Goal: Transaction & Acquisition: Book appointment/travel/reservation

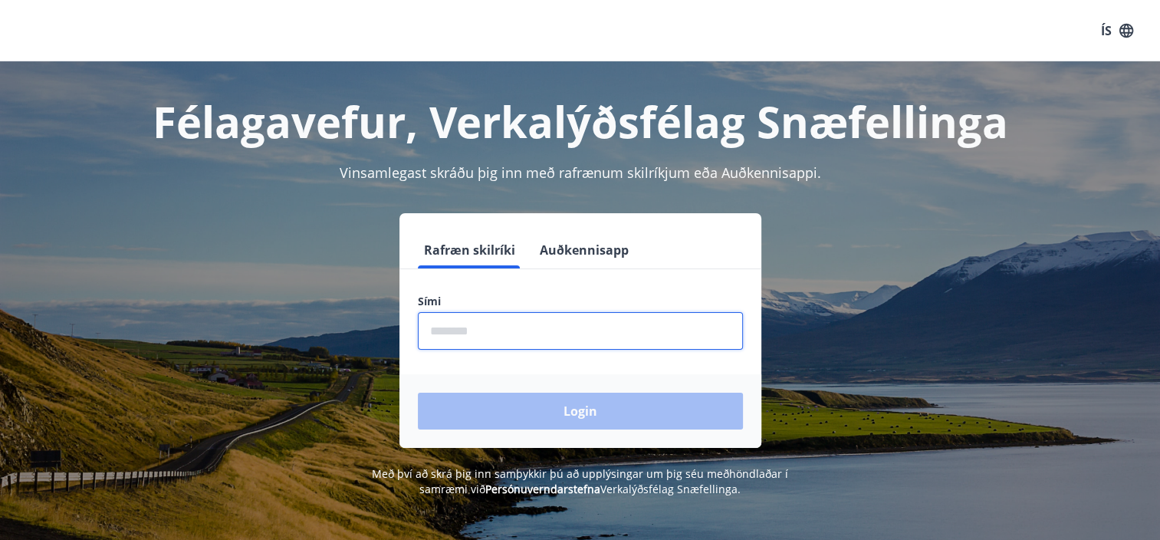
click at [448, 323] on input "phone" at bounding box center [580, 331] width 325 height 38
type input "********"
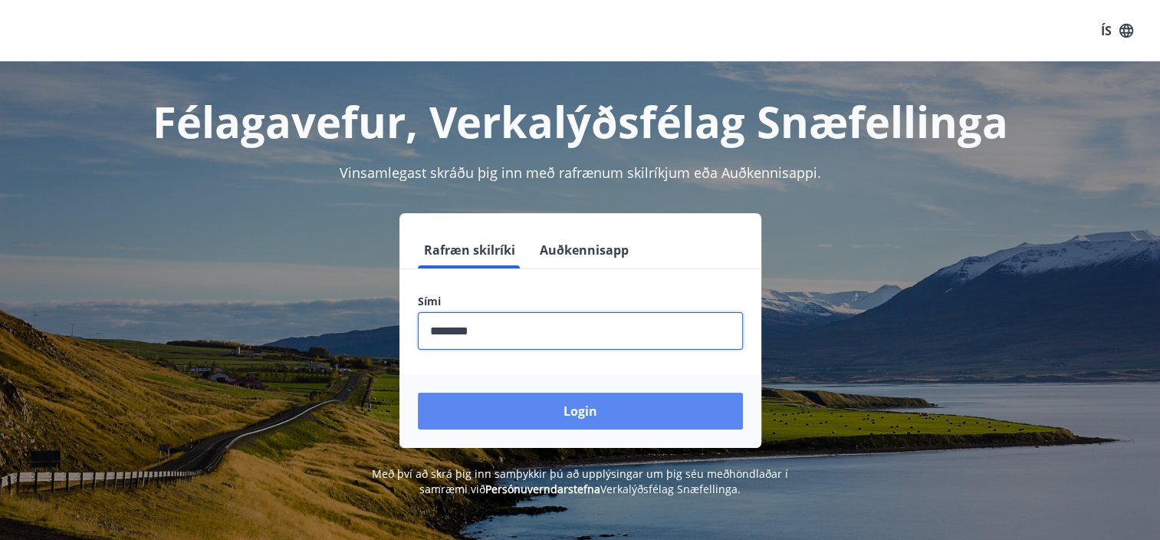
click at [581, 409] on button "Login" at bounding box center [580, 411] width 325 height 37
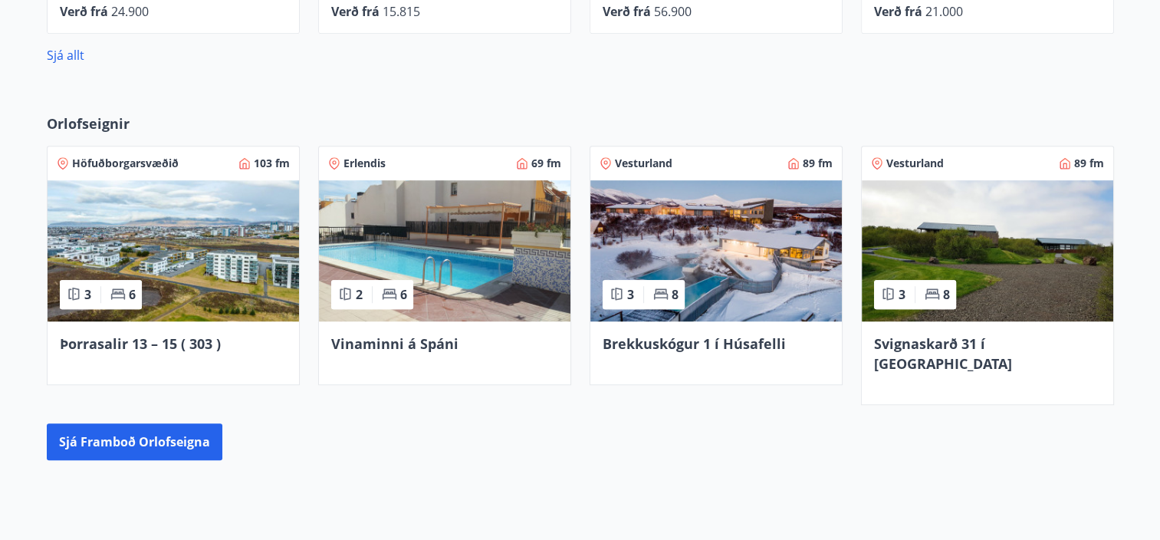
scroll to position [1104, 0]
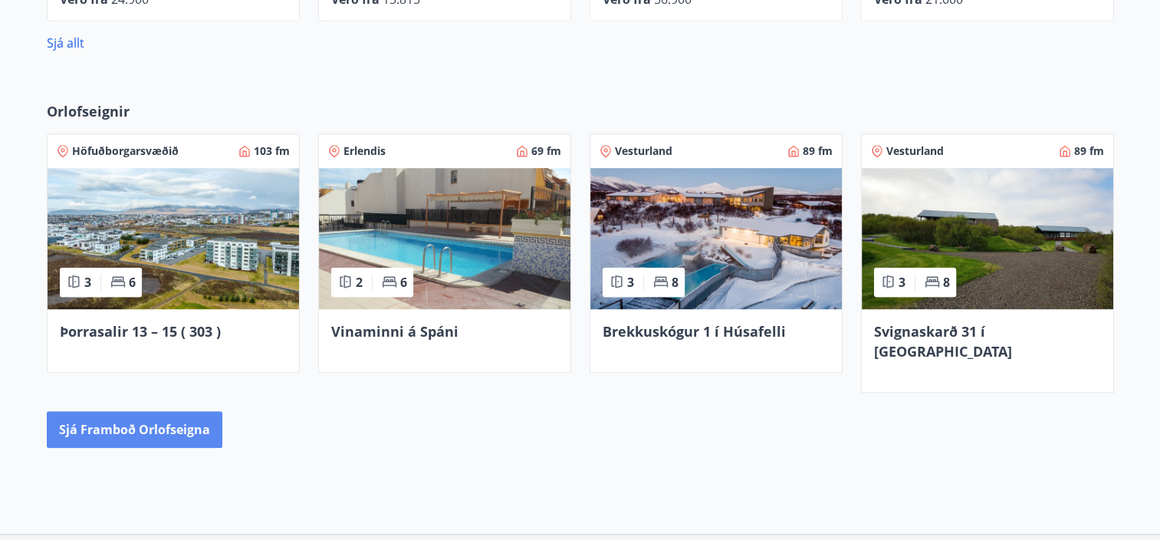
click at [121, 411] on button "Sjá framboð orlofseigna" at bounding box center [135, 429] width 176 height 37
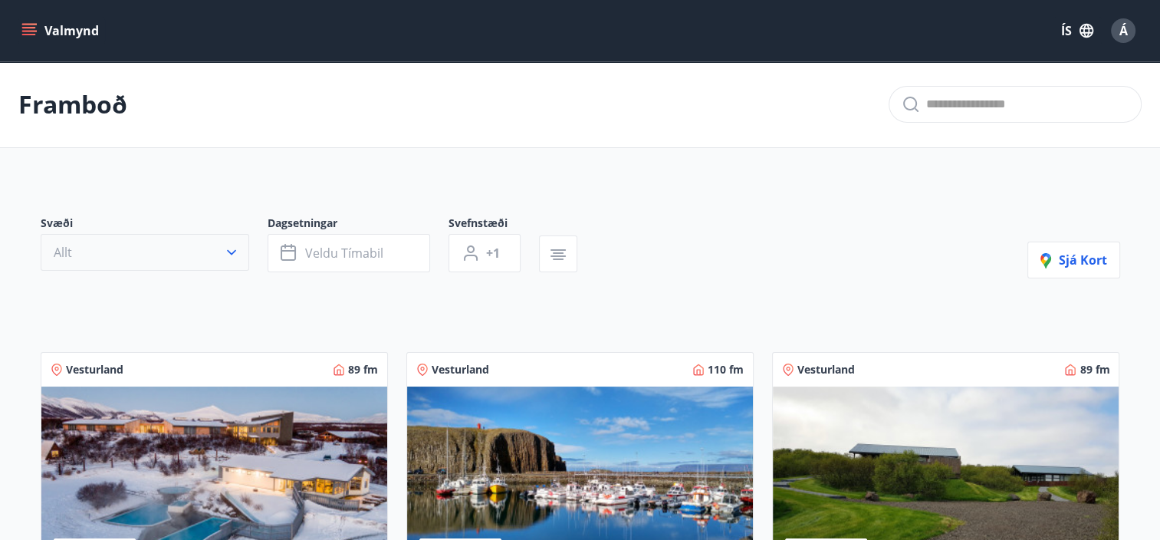
click at [232, 254] on icon "button" at bounding box center [231, 252] width 9 height 5
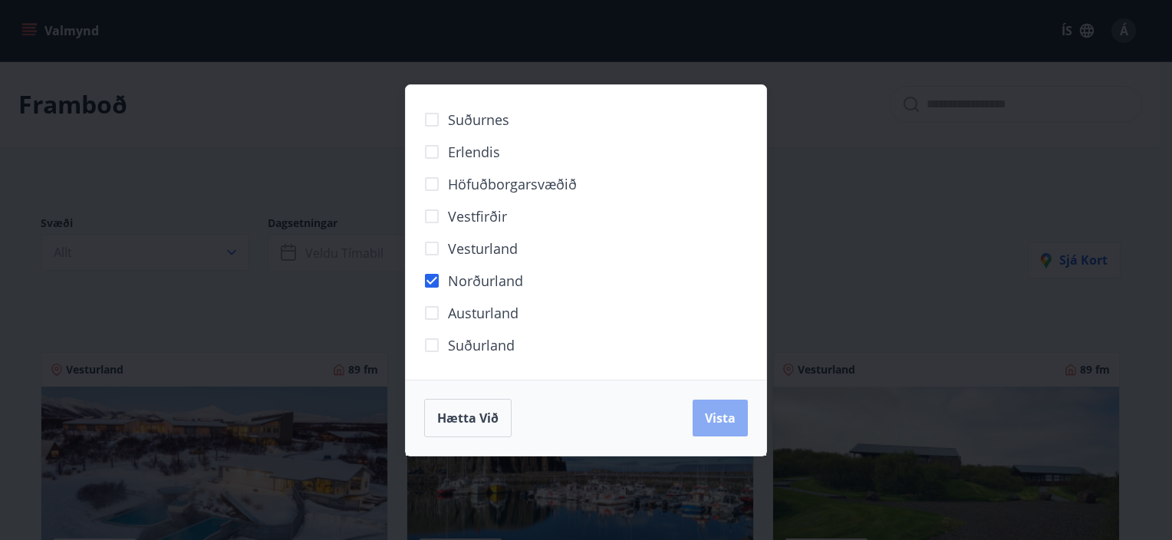
click at [727, 411] on span "Vista" at bounding box center [720, 418] width 31 height 17
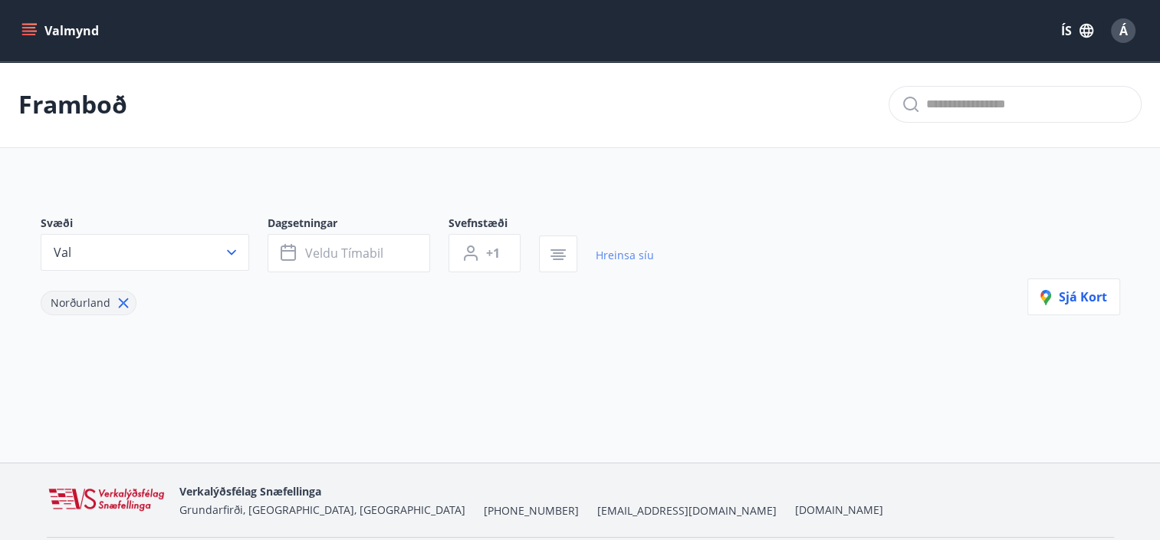
click at [630, 252] on link "Hreinsa síu" at bounding box center [625, 256] width 58 height 34
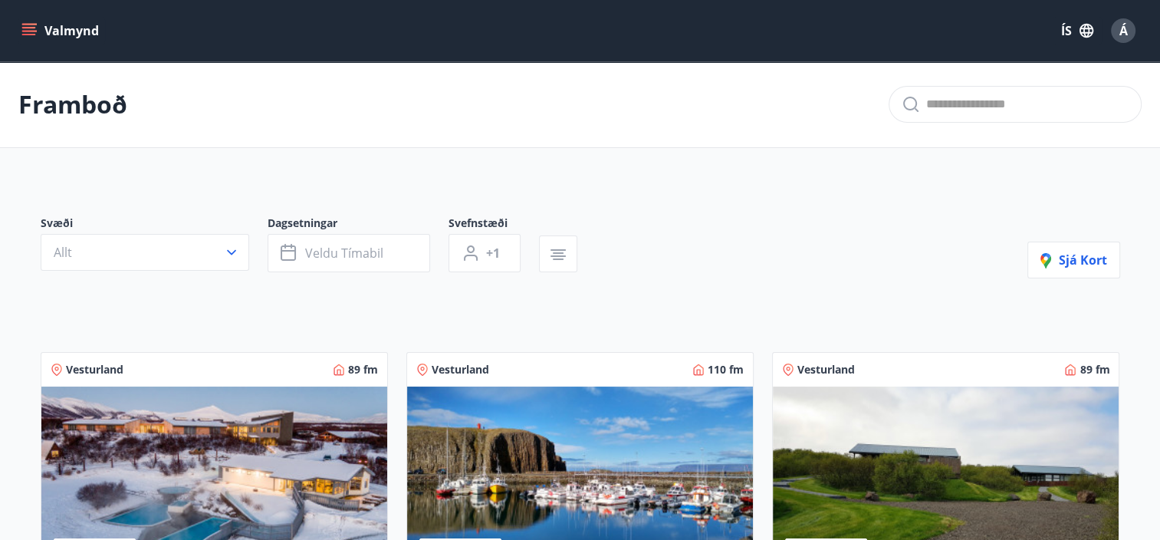
click at [662, 22] on div "Valmynd ÍS Á" at bounding box center [580, 30] width 1124 height 37
